Goal: Transaction & Acquisition: Obtain resource

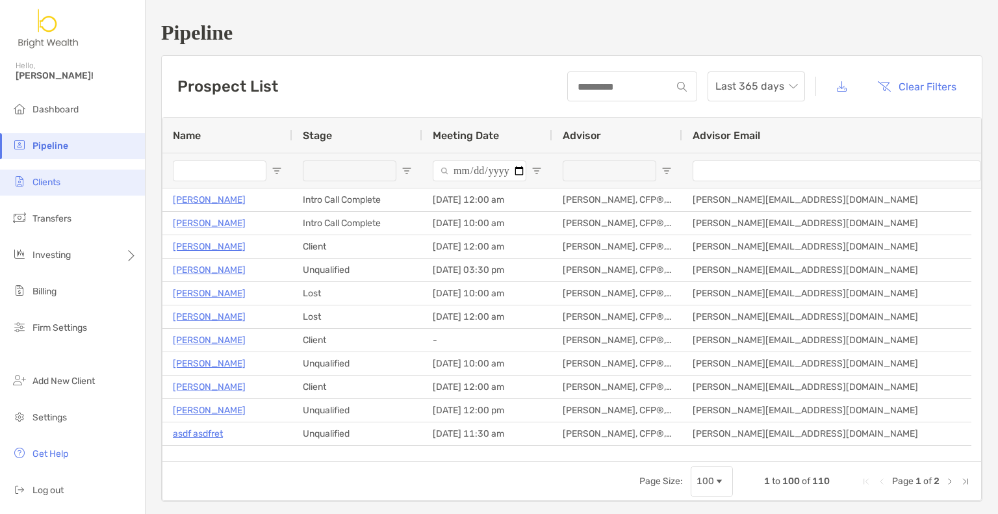
click at [70, 188] on li "Clients" at bounding box center [72, 183] width 145 height 26
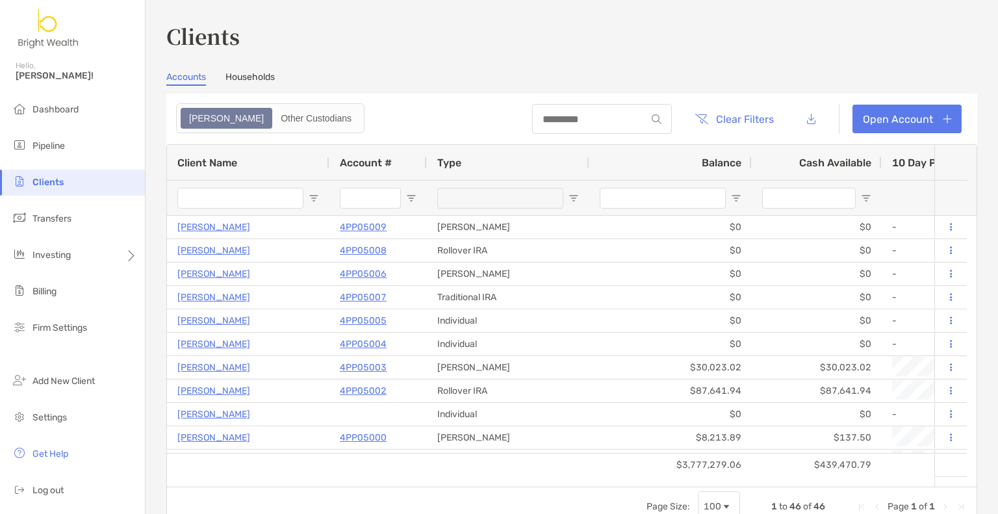
click at [212, 205] on input "Client Name Filter Input" at bounding box center [240, 198] width 126 height 21
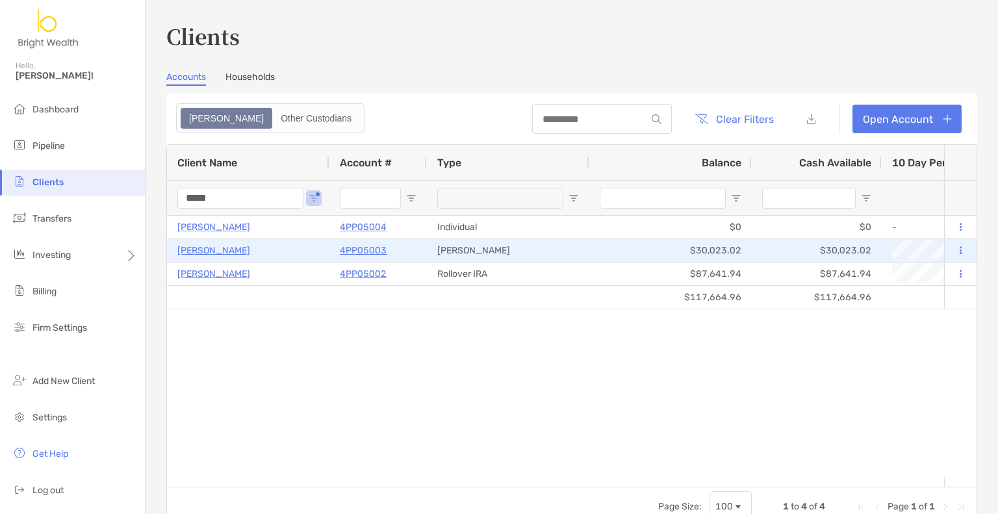
type input "*****"
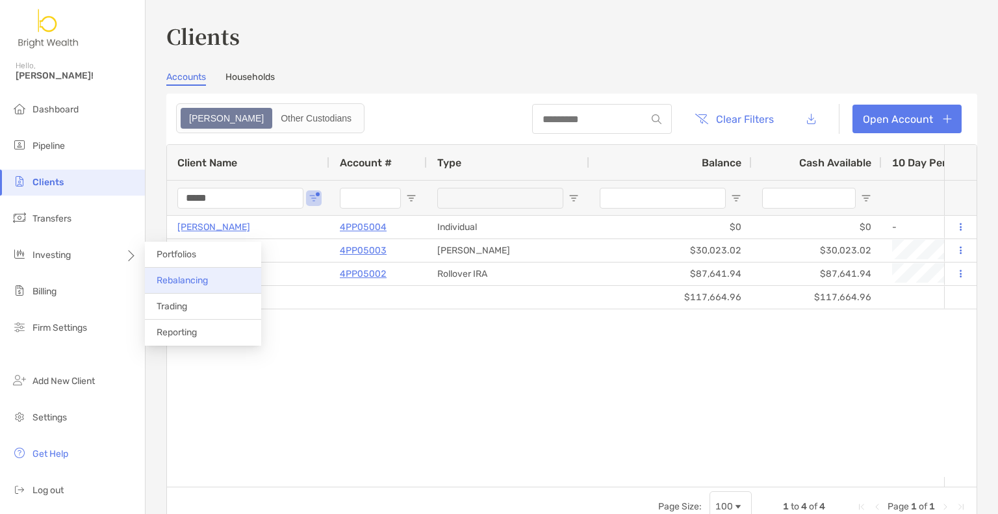
click at [175, 286] on li "Rebalancing" at bounding box center [203, 281] width 116 height 26
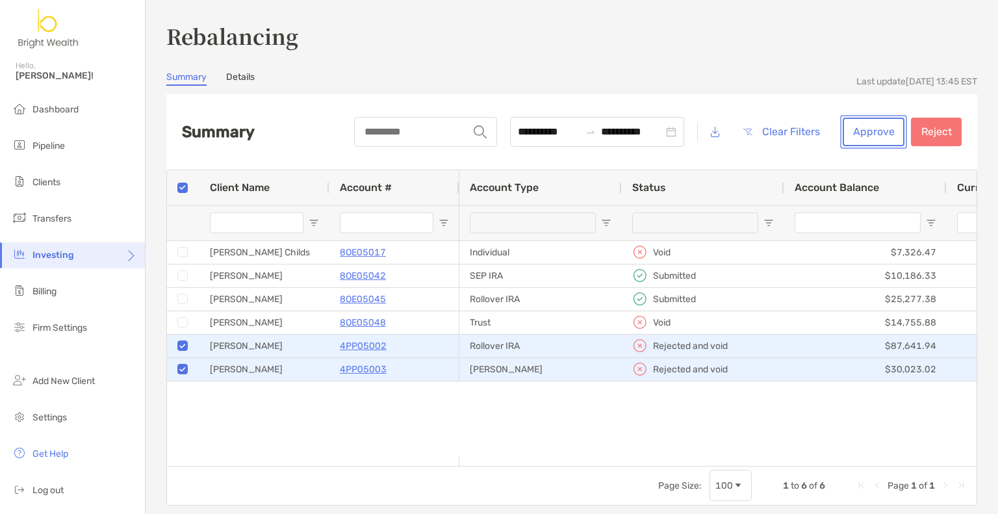
click at [879, 129] on button "Approve" at bounding box center [873, 132] width 62 height 29
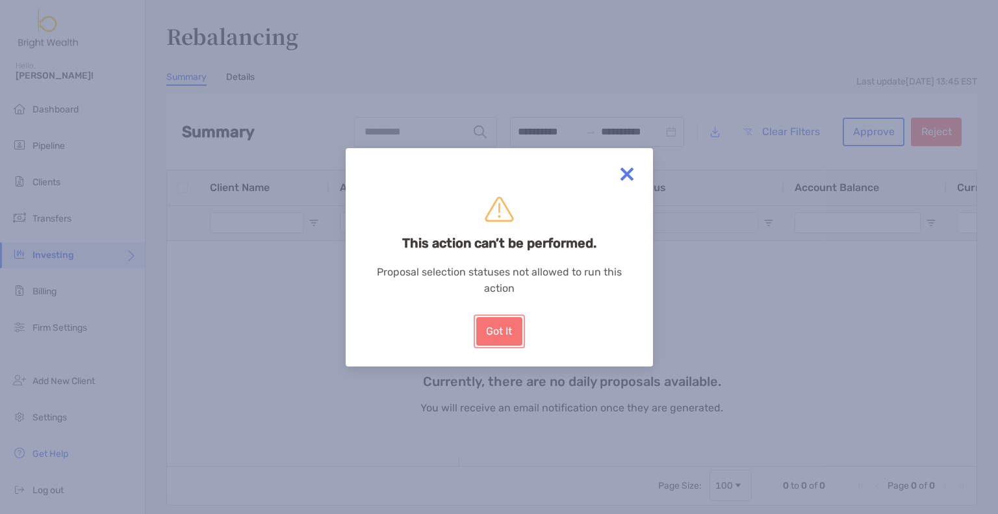
click at [499, 335] on button "Got It" at bounding box center [499, 331] width 46 height 29
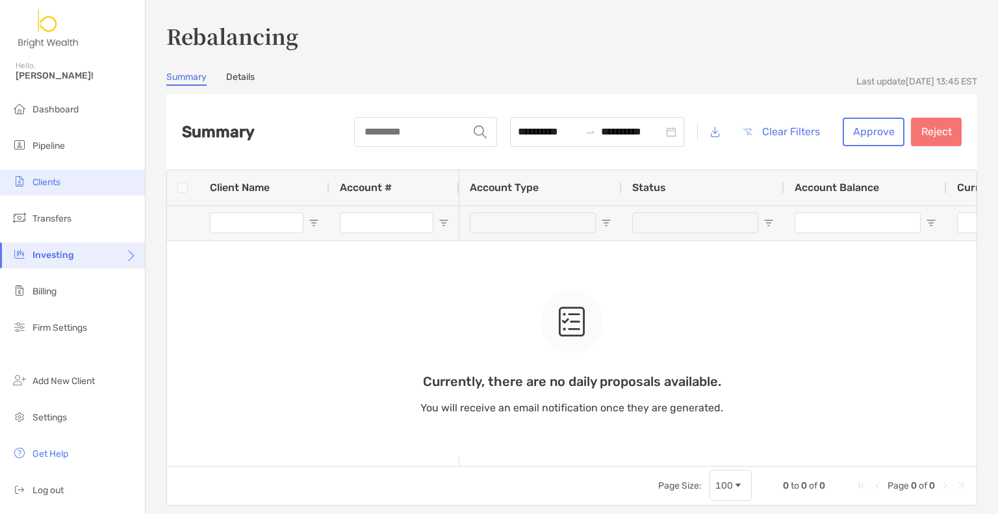
click at [70, 188] on li "Clients" at bounding box center [72, 183] width 145 height 26
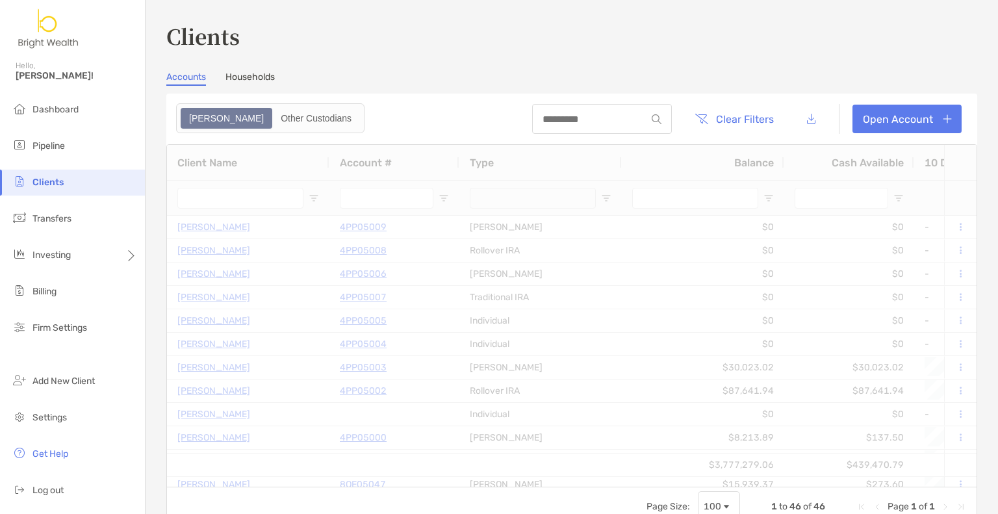
type input "*****"
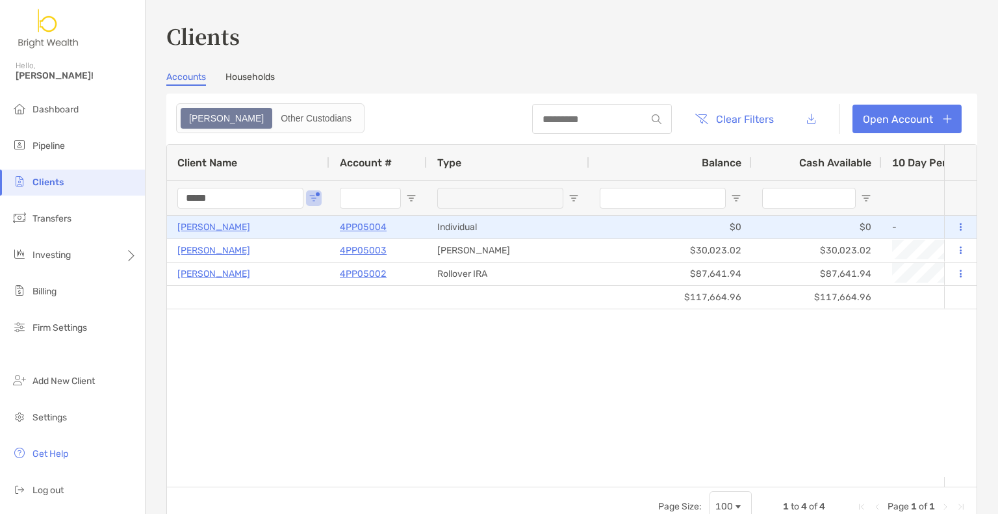
click at [375, 225] on p "4PP05004" at bounding box center [363, 227] width 47 height 16
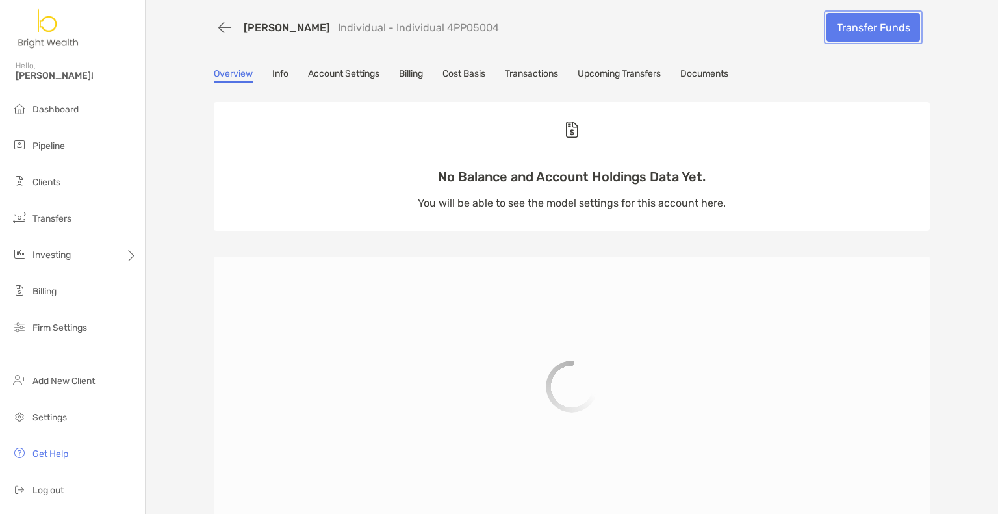
click at [885, 29] on link "Transfer Funds" at bounding box center [873, 27] width 94 height 29
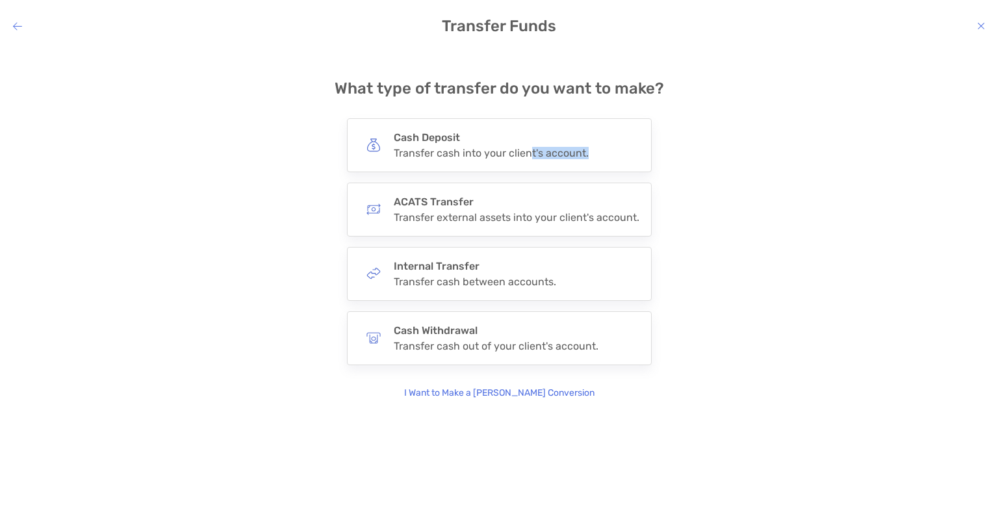
drag, startPoint x: 527, startPoint y: 153, endPoint x: 734, endPoint y: 147, distance: 206.6
click at [734, 147] on div "**********" at bounding box center [498, 229] width 977 height 342
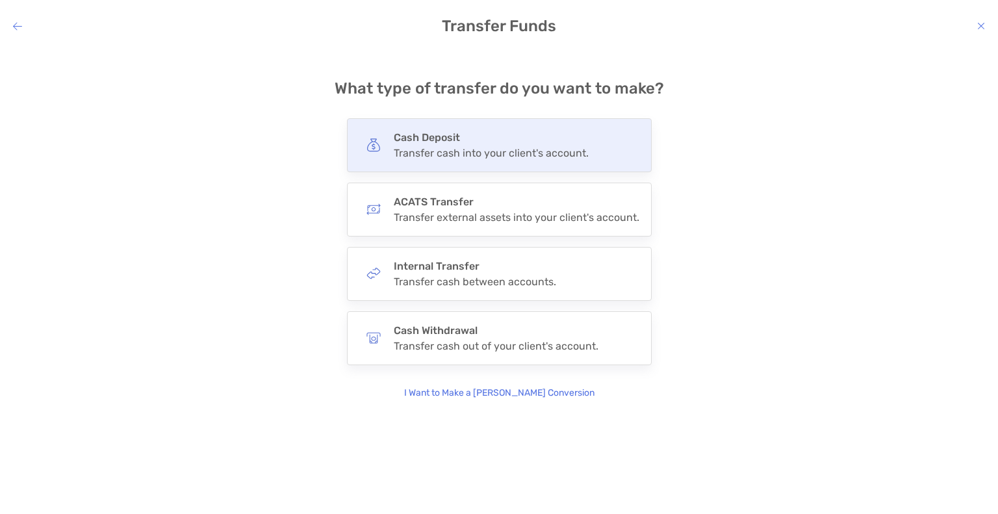
click at [513, 134] on h4 "Cash Deposit" at bounding box center [491, 137] width 195 height 12
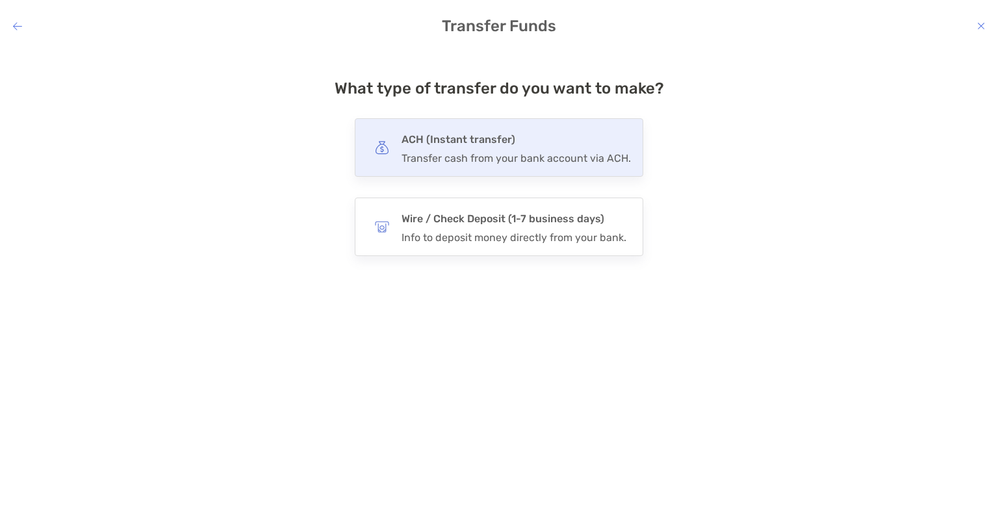
click at [535, 157] on div "Transfer cash from your bank account via ACH." at bounding box center [515, 158] width 229 height 12
click at [0, 0] on input "***" at bounding box center [0, 0] width 0 height 0
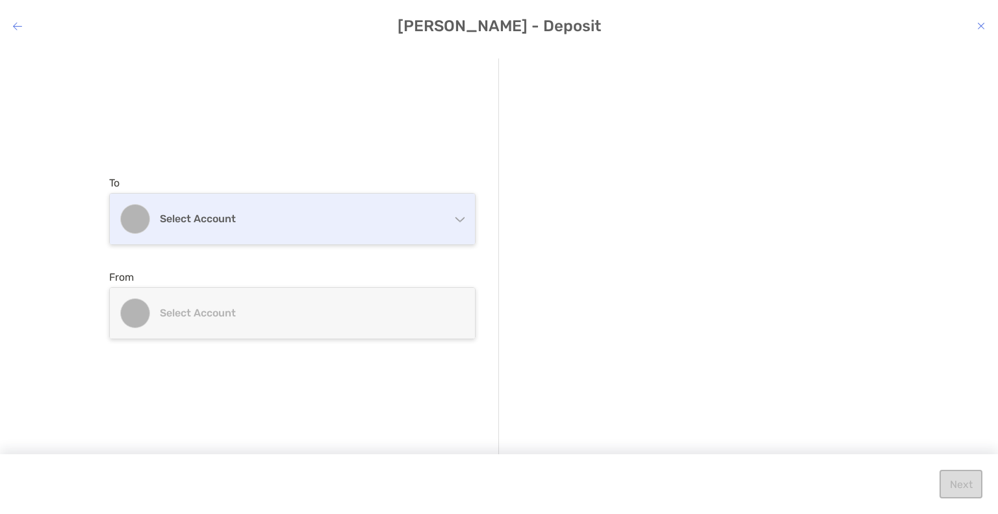
click at [401, 231] on div "Select account" at bounding box center [292, 219] width 365 height 51
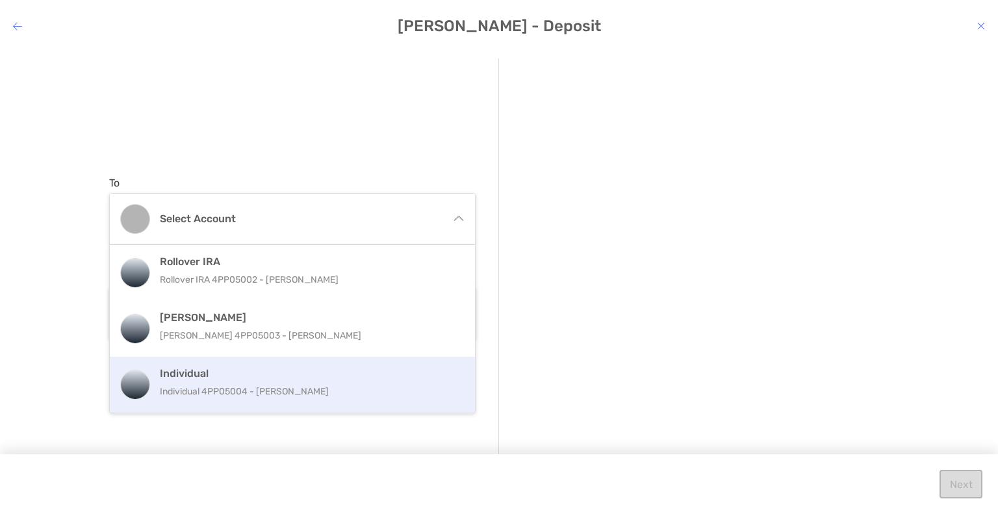
click at [358, 379] on h4 "Individual" at bounding box center [306, 373] width 293 height 12
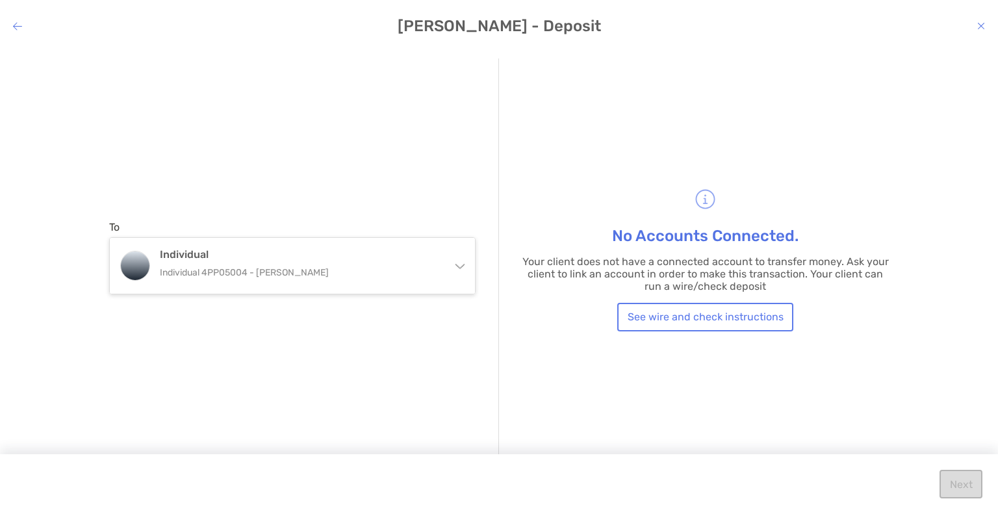
click at [981, 30] on icon "modal" at bounding box center [981, 26] width 8 height 10
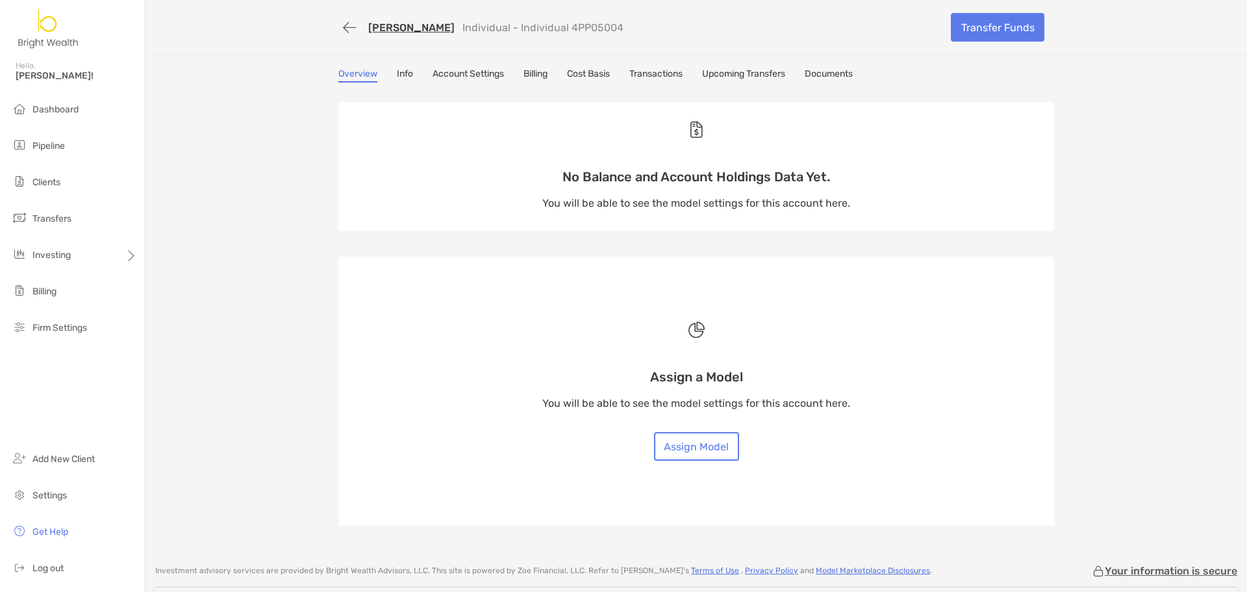
click at [574, 19] on div "Elias Kokaly Individual - Individual 4PP05004" at bounding box center [639, 28] width 603 height 24
click at [573, 22] on div "Elias Kokaly Individual - Individual 4PP05004" at bounding box center [639, 28] width 603 height 24
click at [571, 22] on p "Individual - Individual 4PP05004" at bounding box center [542, 27] width 161 height 12
drag, startPoint x: 570, startPoint y: 22, endPoint x: 557, endPoint y: 23, distance: 12.4
click at [557, 23] on p "Individual - Individual 4PP05004" at bounding box center [542, 27] width 161 height 12
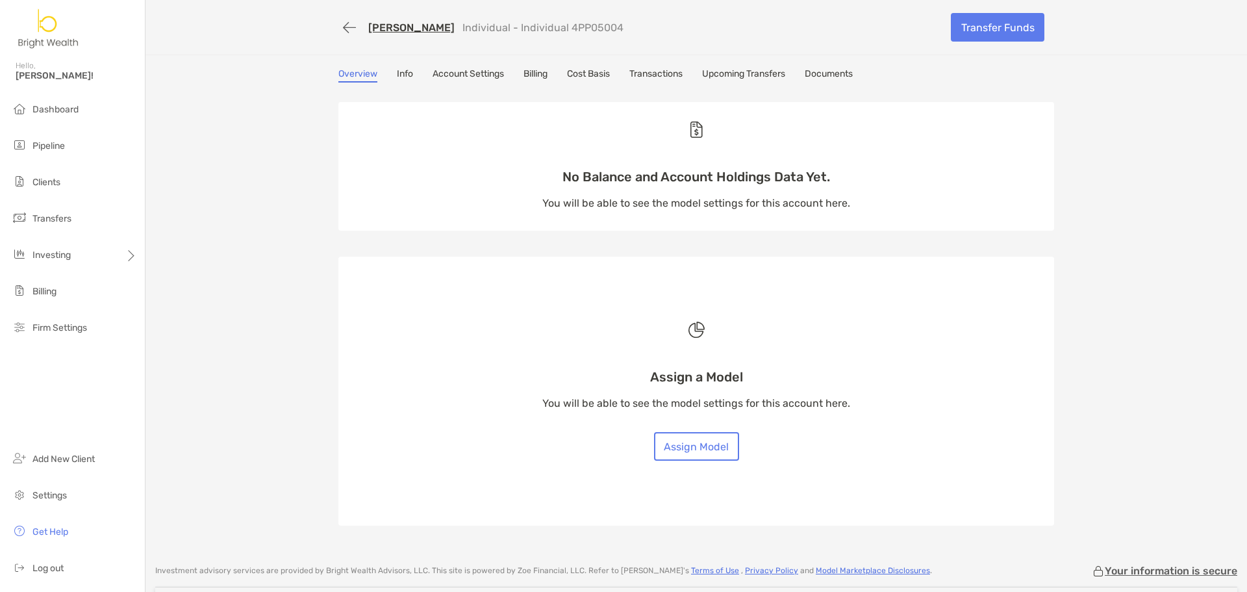
click at [557, 23] on p "Individual - Individual 4PP05004" at bounding box center [542, 27] width 161 height 12
drag, startPoint x: 625, startPoint y: 21, endPoint x: 586, endPoint y: 30, distance: 40.0
click at [624, 21] on div "Elias Kokaly Individual - Individual 4PP05004" at bounding box center [639, 28] width 603 height 24
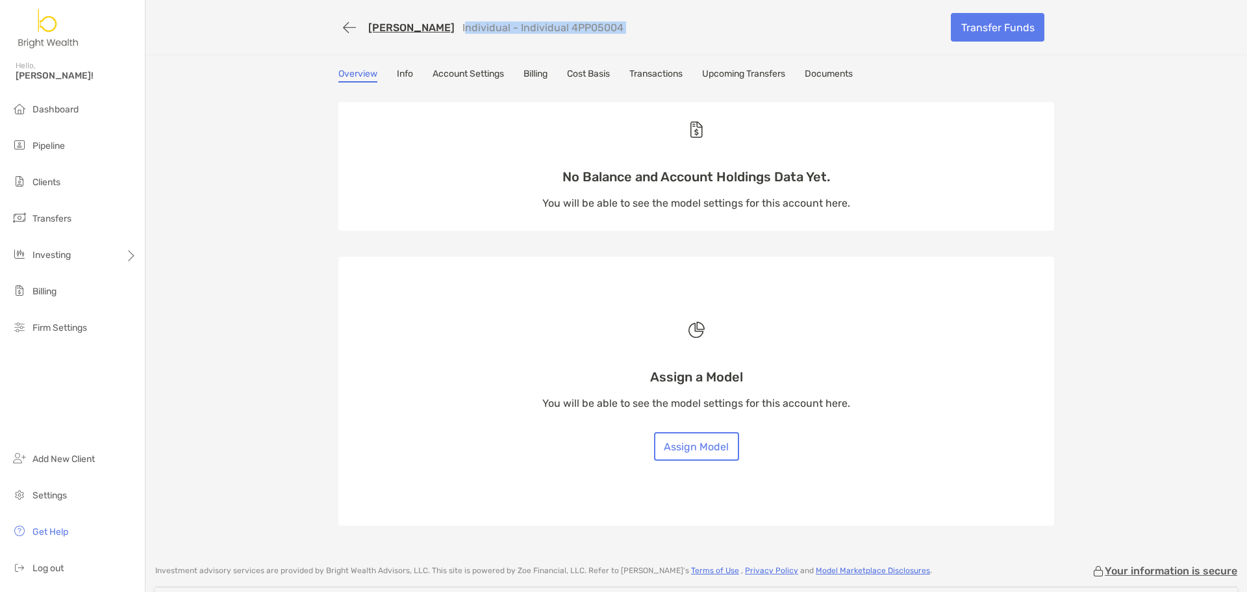
click at [596, 31] on div "Elias Kokaly Individual - Individual 4PP05004" at bounding box center [639, 28] width 603 height 24
click at [570, 26] on p "Individual - Individual 4PP05004" at bounding box center [542, 27] width 161 height 12
click at [555, 25] on p "Individual - Individual 4PP05004" at bounding box center [542, 27] width 161 height 12
copy p "4PP05004"
